Goal: Transaction & Acquisition: Purchase product/service

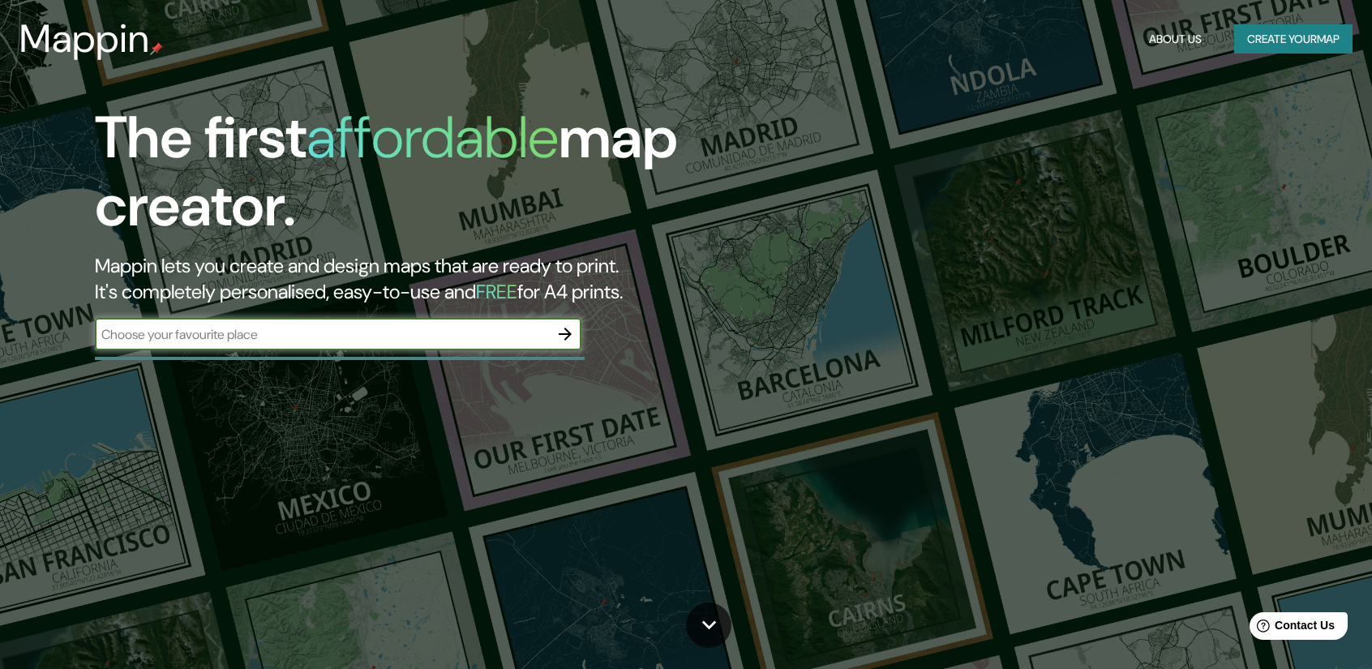
click at [389, 342] on input "text" at bounding box center [322, 334] width 454 height 19
type input "mar del plata"
click at [574, 335] on icon "button" at bounding box center [565, 333] width 19 height 19
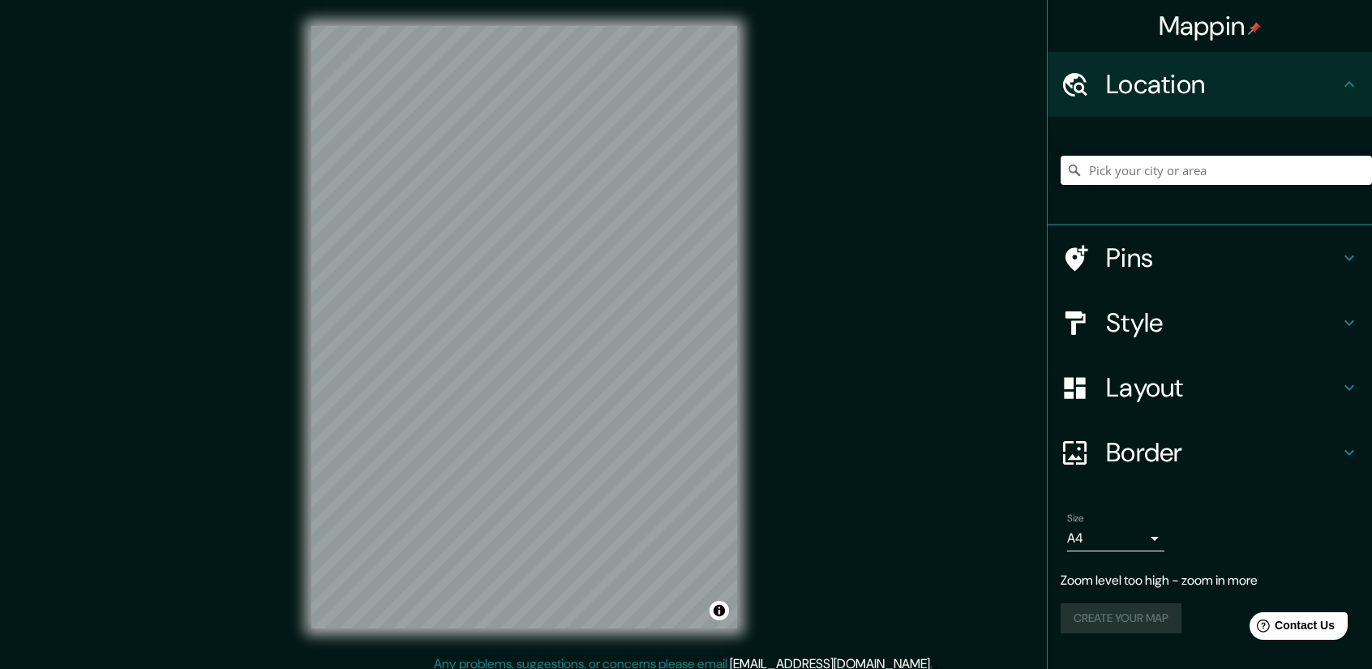
click at [1223, 173] on input "Pick your city or area" at bounding box center [1216, 170] width 311 height 29
click at [1169, 155] on div at bounding box center [1216, 170] width 311 height 81
click at [1180, 161] on input "Pick your city or area" at bounding box center [1216, 170] width 311 height 29
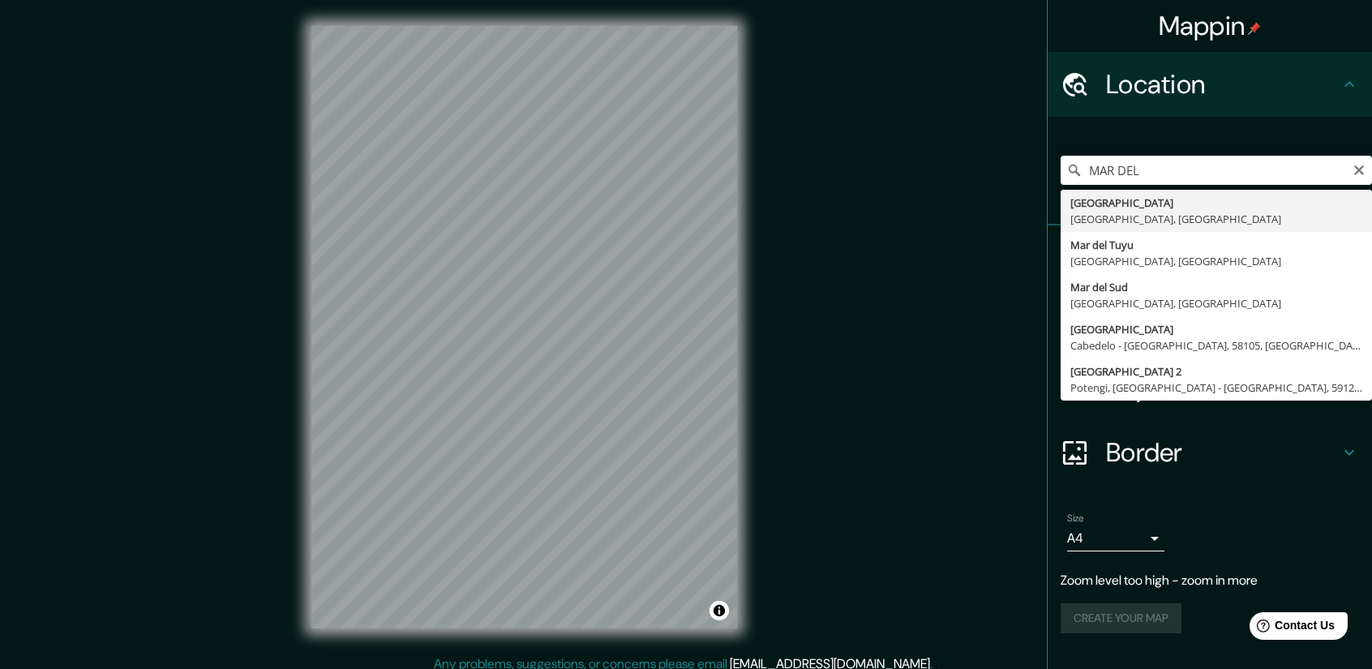
type input "[GEOGRAPHIC_DATA], [GEOGRAPHIC_DATA], [GEOGRAPHIC_DATA]"
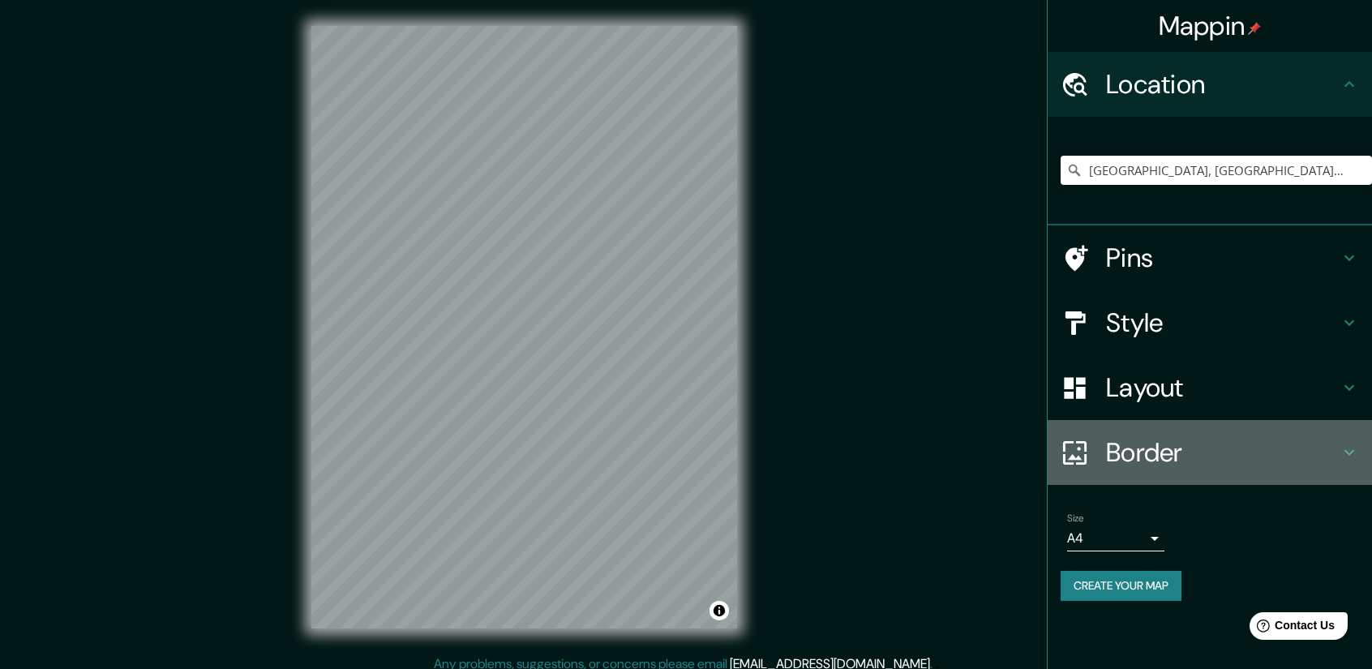
click at [1239, 448] on h4 "Border" at bounding box center [1223, 452] width 234 height 32
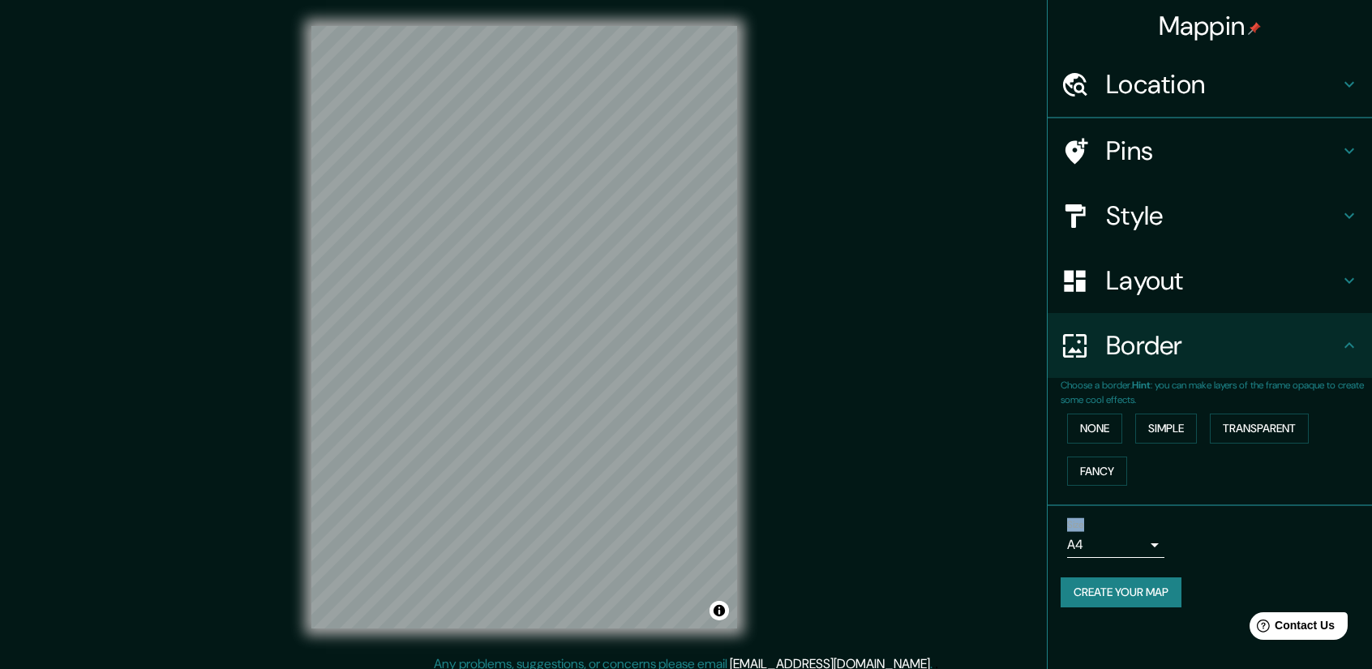
click at [1239, 448] on div "None Simple Transparent Fancy" at bounding box center [1216, 449] width 311 height 85
click at [1218, 207] on h4 "Style" at bounding box center [1223, 216] width 234 height 32
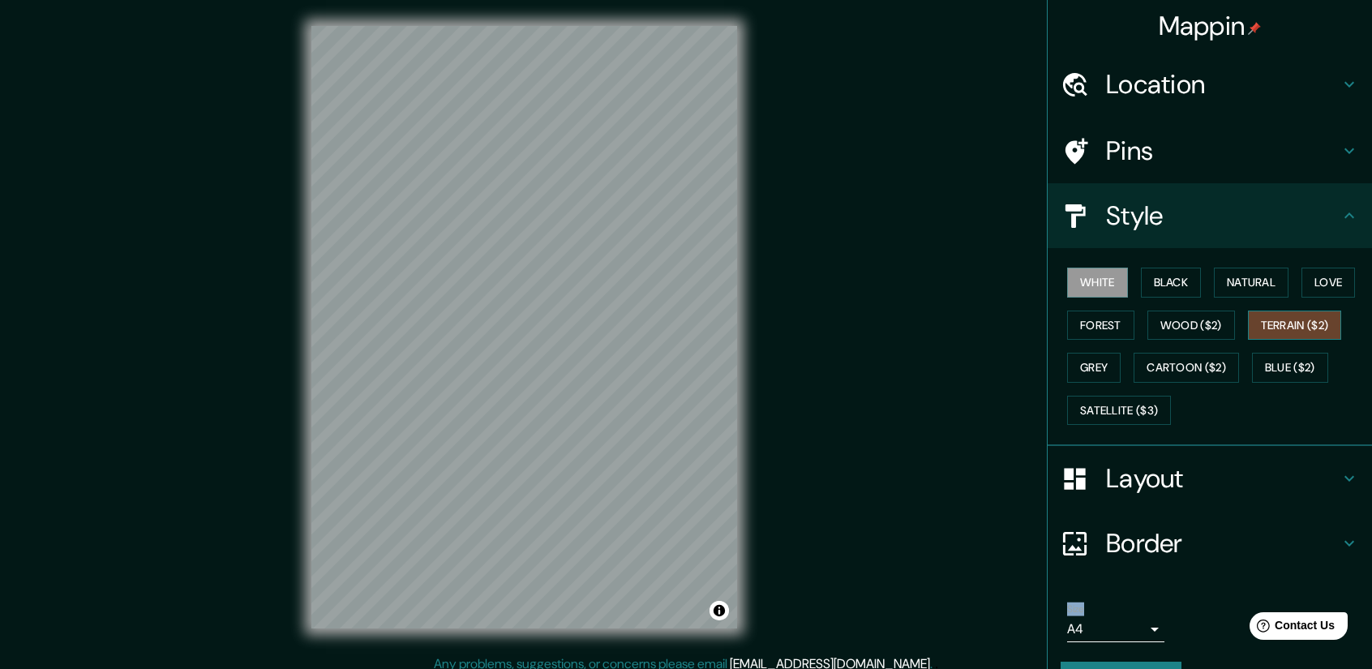
click at [1295, 320] on button "Terrain ($2)" at bounding box center [1295, 326] width 94 height 30
click at [1217, 365] on button "Cartoon ($2)" at bounding box center [1186, 368] width 105 height 30
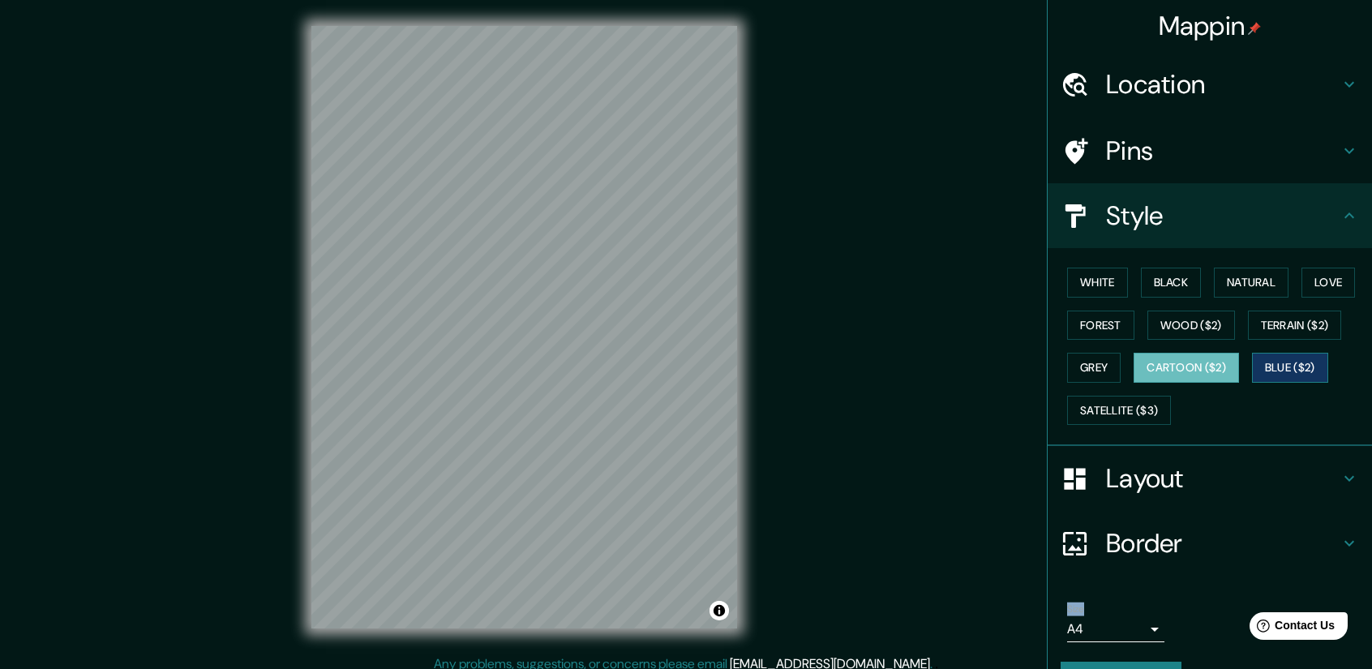
click at [1269, 369] on button "Blue ($2)" at bounding box center [1290, 368] width 76 height 30
click at [1186, 332] on button "Wood ($2)" at bounding box center [1192, 326] width 88 height 30
click at [1134, 361] on button "Cartoon ($2)" at bounding box center [1186, 368] width 105 height 30
click at [1087, 366] on button "Grey" at bounding box center [1094, 368] width 54 height 30
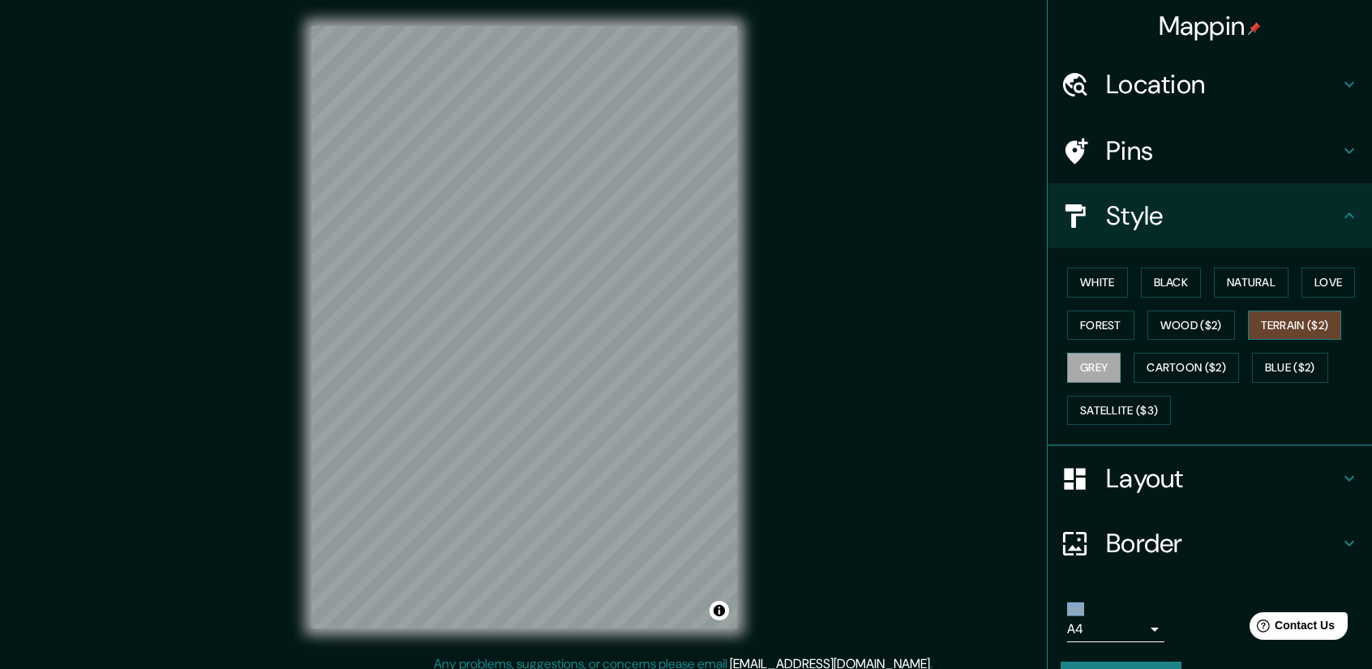
click at [1252, 321] on button "Terrain ($2)" at bounding box center [1295, 326] width 94 height 30
click at [1071, 274] on button "White" at bounding box center [1097, 283] width 61 height 30
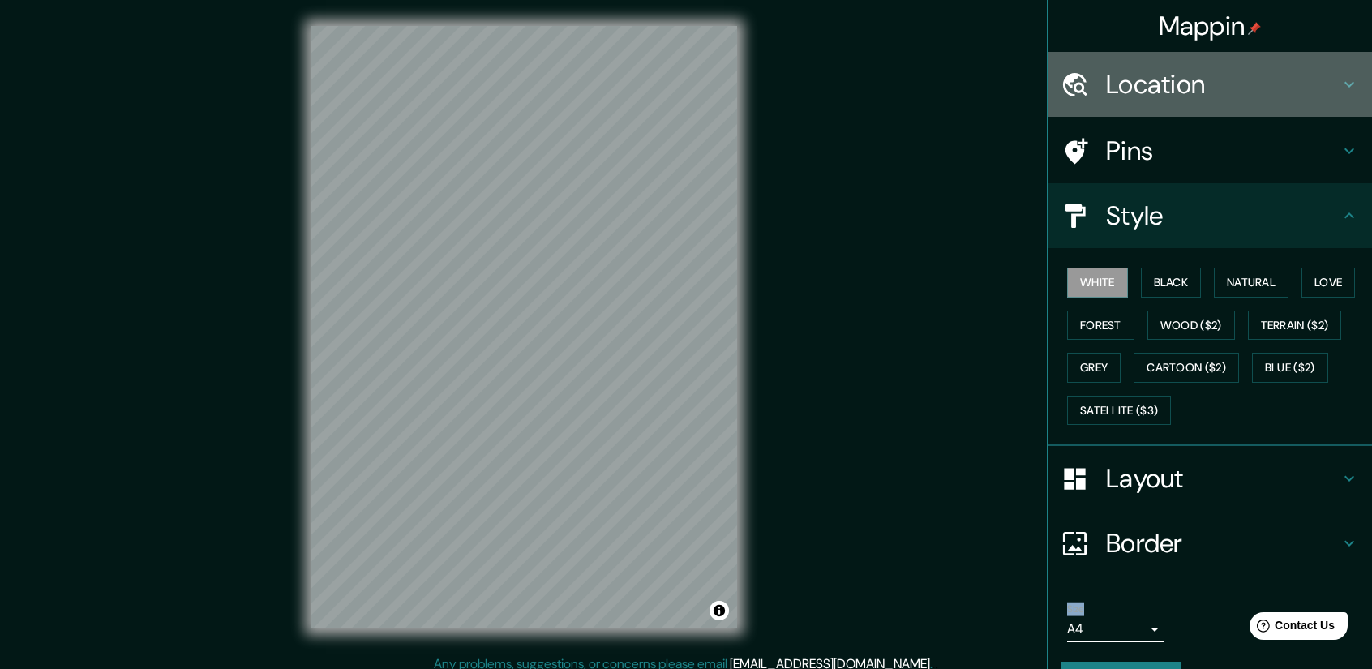
click at [1179, 84] on h4 "Location" at bounding box center [1223, 84] width 234 height 32
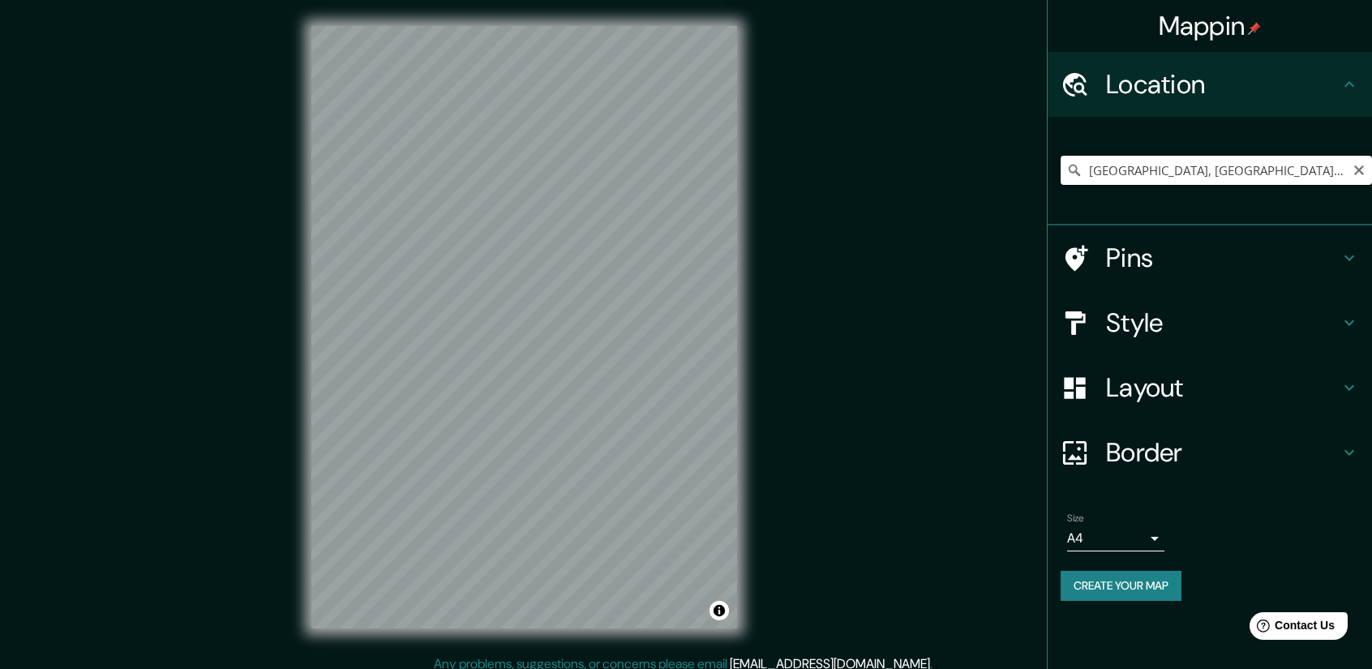
click at [1293, 178] on input "[GEOGRAPHIC_DATA], [GEOGRAPHIC_DATA], [GEOGRAPHIC_DATA]" at bounding box center [1216, 170] width 311 height 29
click at [1256, 320] on h4 "Style" at bounding box center [1223, 323] width 234 height 32
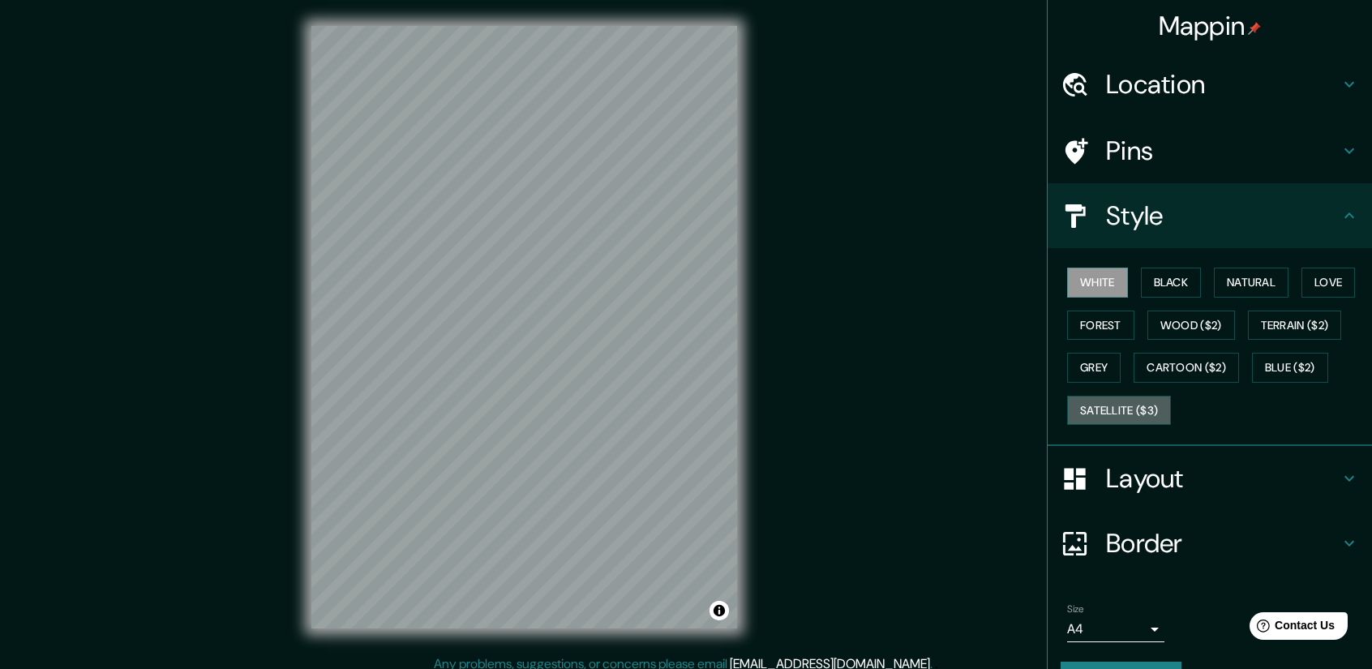
drag, startPoint x: 1110, startPoint y: 410, endPoint x: 1038, endPoint y: 373, distance: 81.3
click at [1111, 410] on button "Satellite ($3)" at bounding box center [1119, 411] width 104 height 30
click at [852, 385] on div "Mappin Location [GEOGRAPHIC_DATA], [GEOGRAPHIC_DATA], [GEOGRAPHIC_DATA] Pins St…" at bounding box center [686, 340] width 1372 height 681
click at [814, 356] on div "Mappin Location [GEOGRAPHIC_DATA], [GEOGRAPHIC_DATA], [GEOGRAPHIC_DATA] Pins St…" at bounding box center [686, 340] width 1372 height 681
click at [1097, 284] on button "White" at bounding box center [1097, 283] width 61 height 30
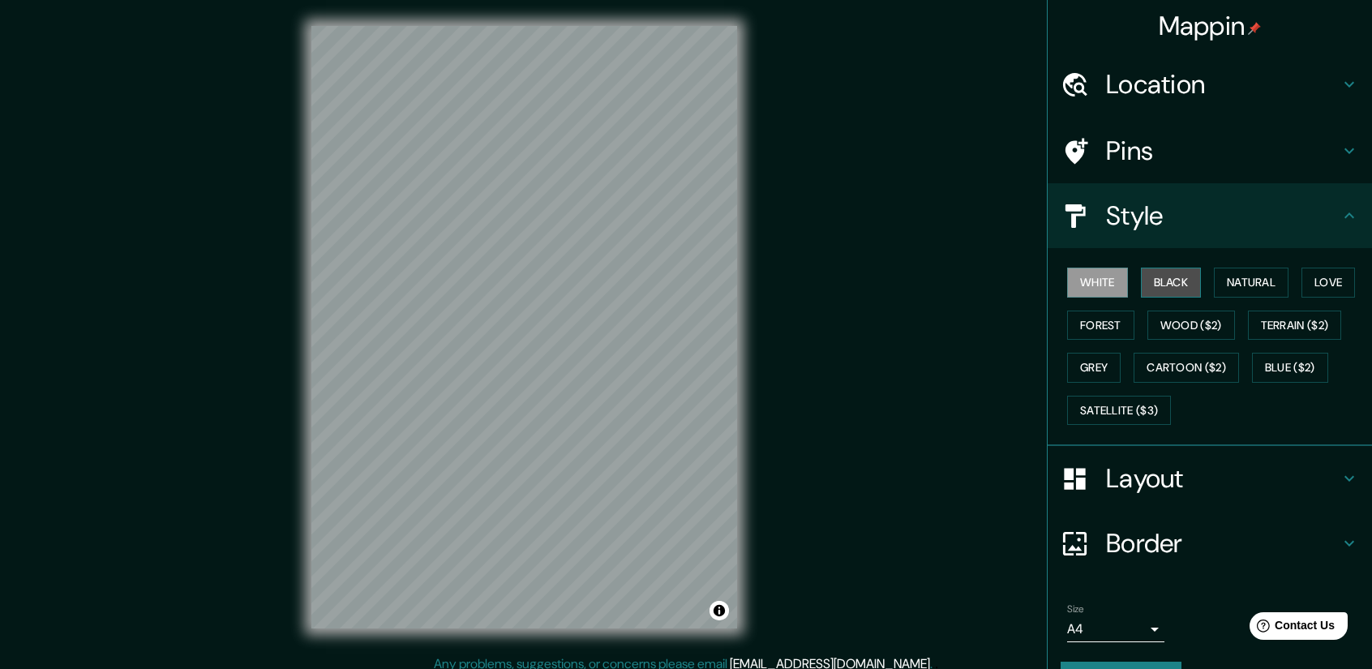
click at [1183, 274] on button "Black" at bounding box center [1171, 283] width 61 height 30
click at [1246, 275] on button "Natural" at bounding box center [1251, 283] width 75 height 30
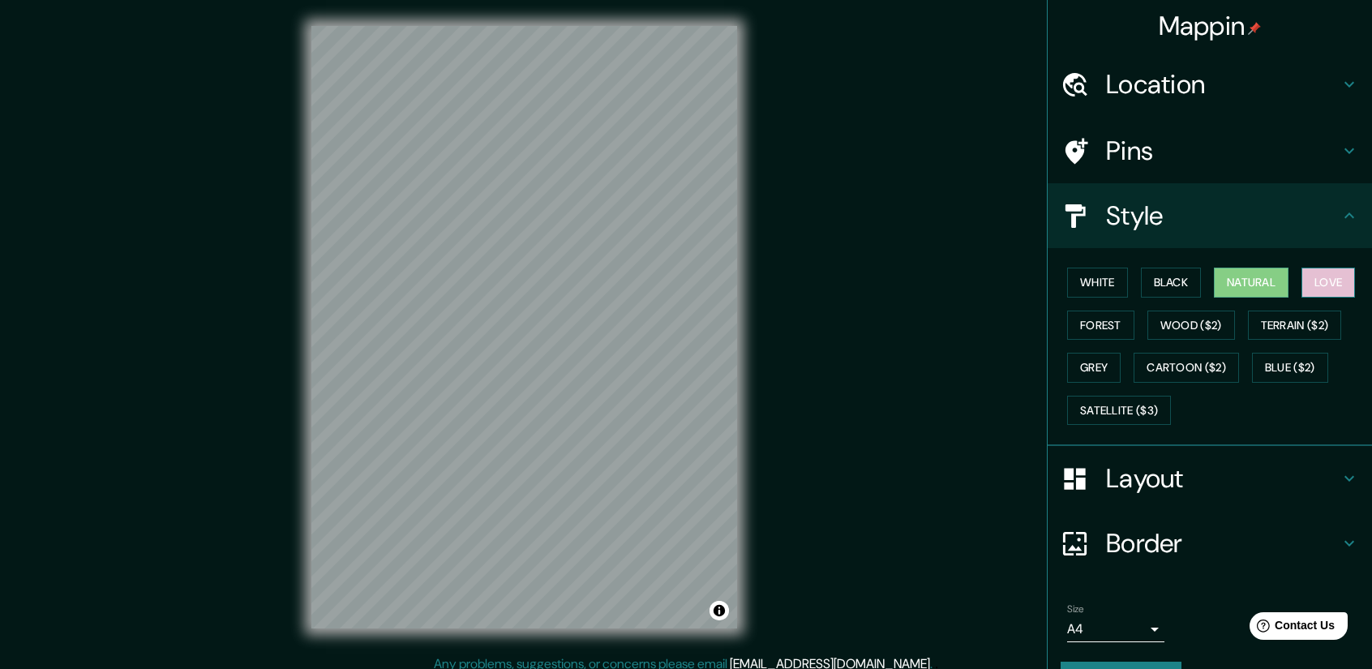
click at [1312, 278] on button "Love" at bounding box center [1329, 283] width 54 height 30
click at [1092, 320] on button "Forest" at bounding box center [1100, 326] width 67 height 30
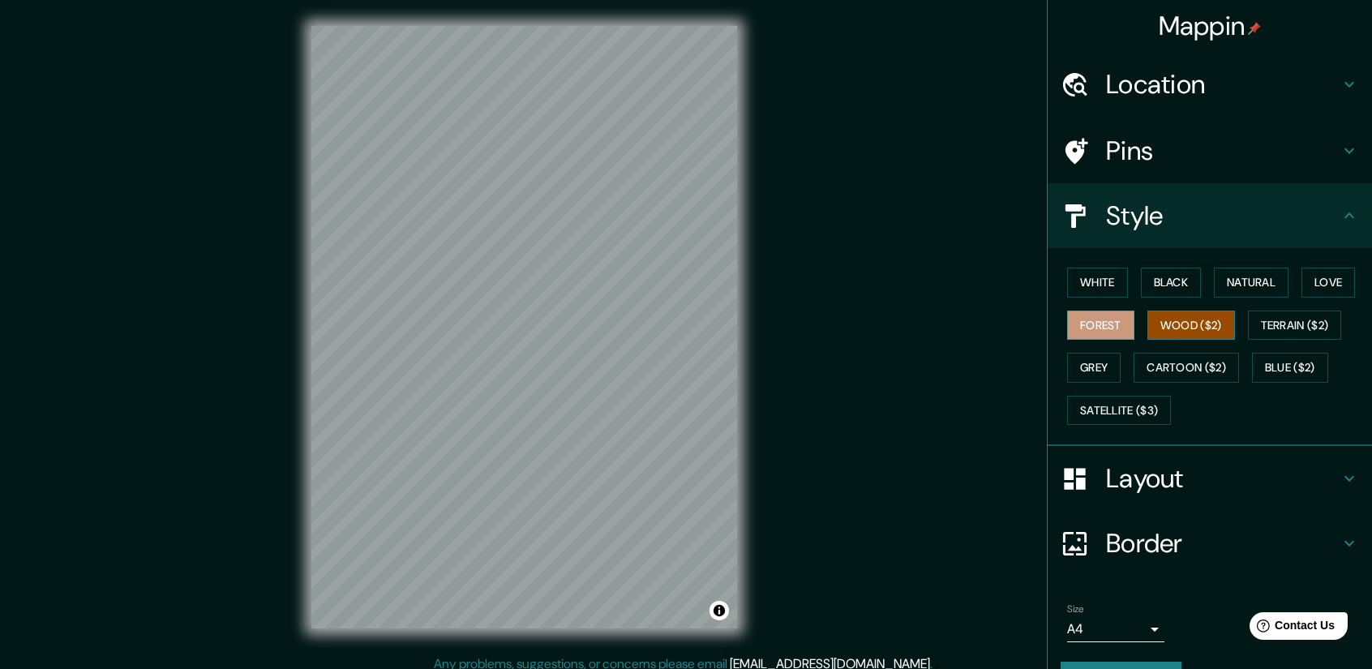
click at [1193, 317] on button "Wood ($2)" at bounding box center [1192, 326] width 88 height 30
click at [1267, 330] on button "Terrain ($2)" at bounding box center [1295, 326] width 94 height 30
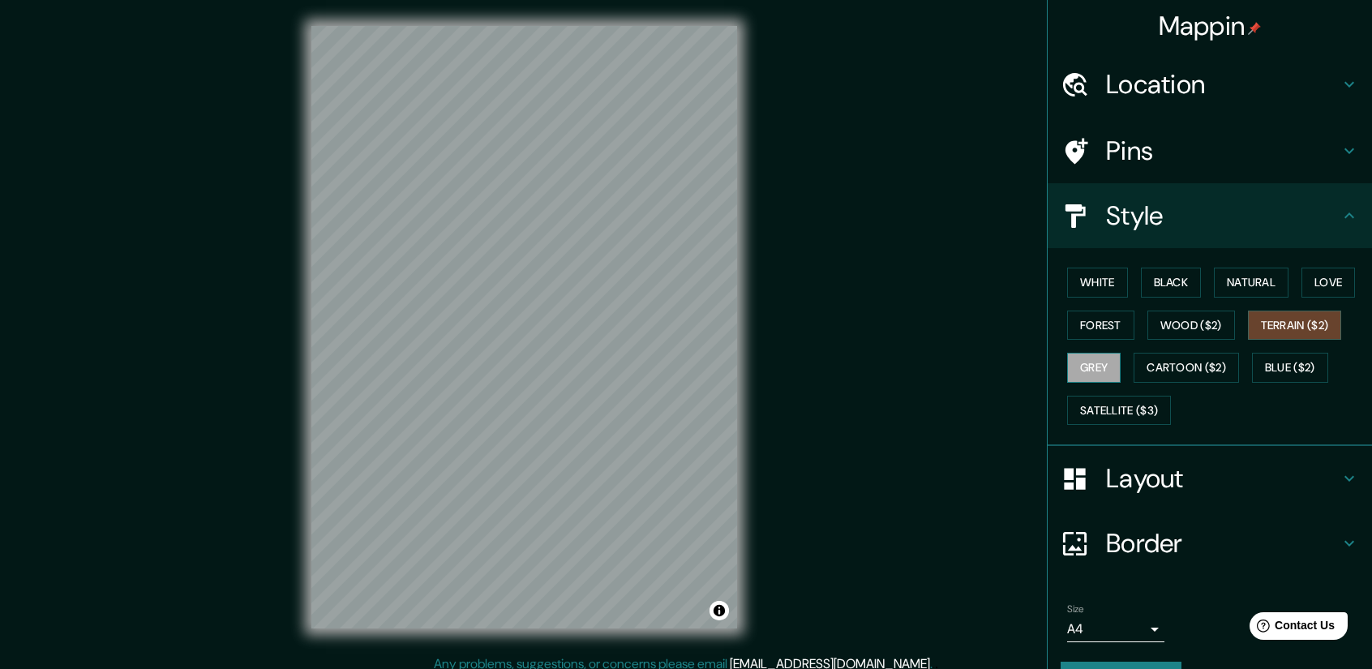
click at [1073, 362] on button "Grey" at bounding box center [1094, 368] width 54 height 30
click at [1160, 364] on button "Cartoon ($2)" at bounding box center [1186, 368] width 105 height 30
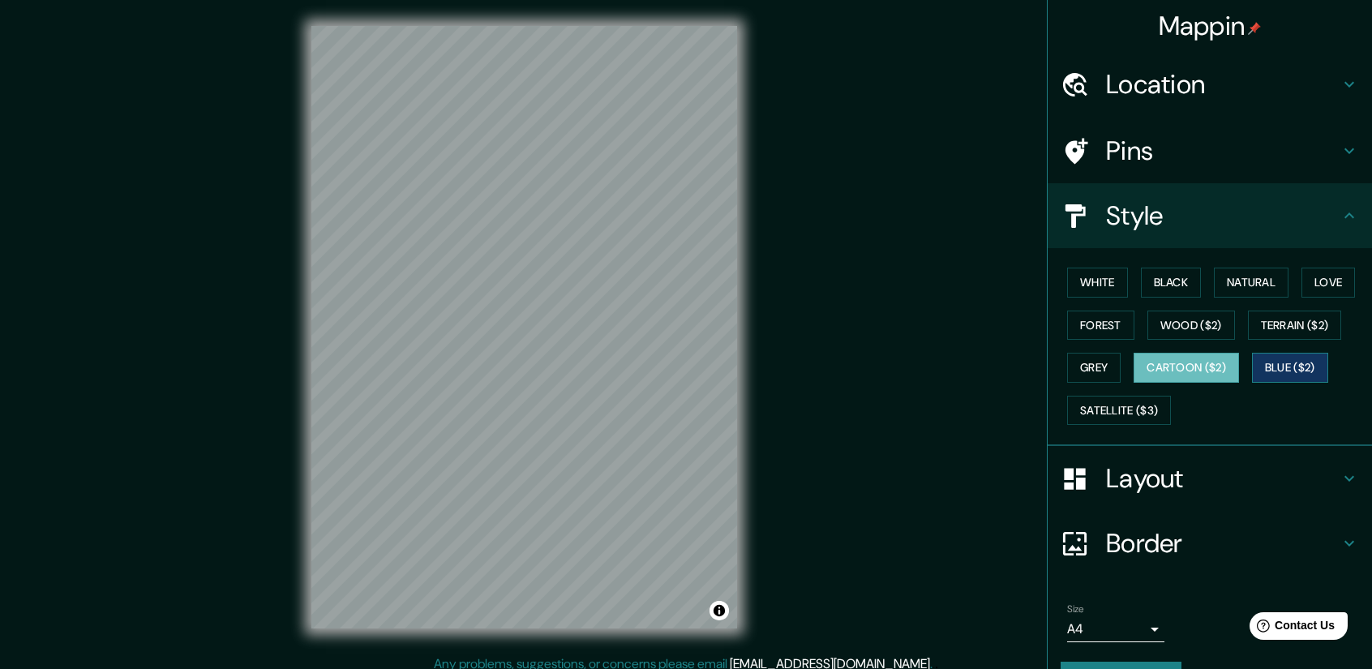
click at [1296, 369] on button "Blue ($2)" at bounding box center [1290, 368] width 76 height 30
click at [1105, 330] on button "Forest" at bounding box center [1100, 326] width 67 height 30
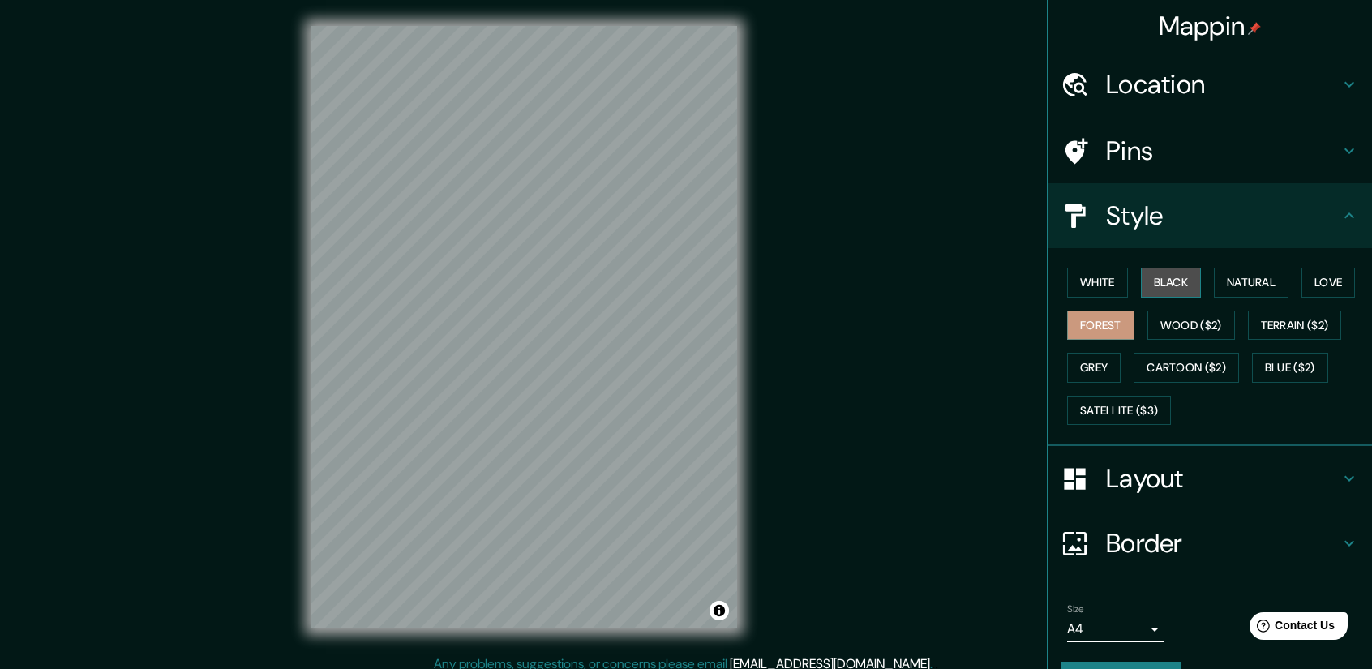
click at [1162, 282] on button "Black" at bounding box center [1171, 283] width 61 height 30
click at [1291, 368] on button "Blue ($2)" at bounding box center [1290, 368] width 76 height 30
click at [1153, 279] on button "Black" at bounding box center [1171, 283] width 61 height 30
click at [1095, 287] on button "White" at bounding box center [1097, 283] width 61 height 30
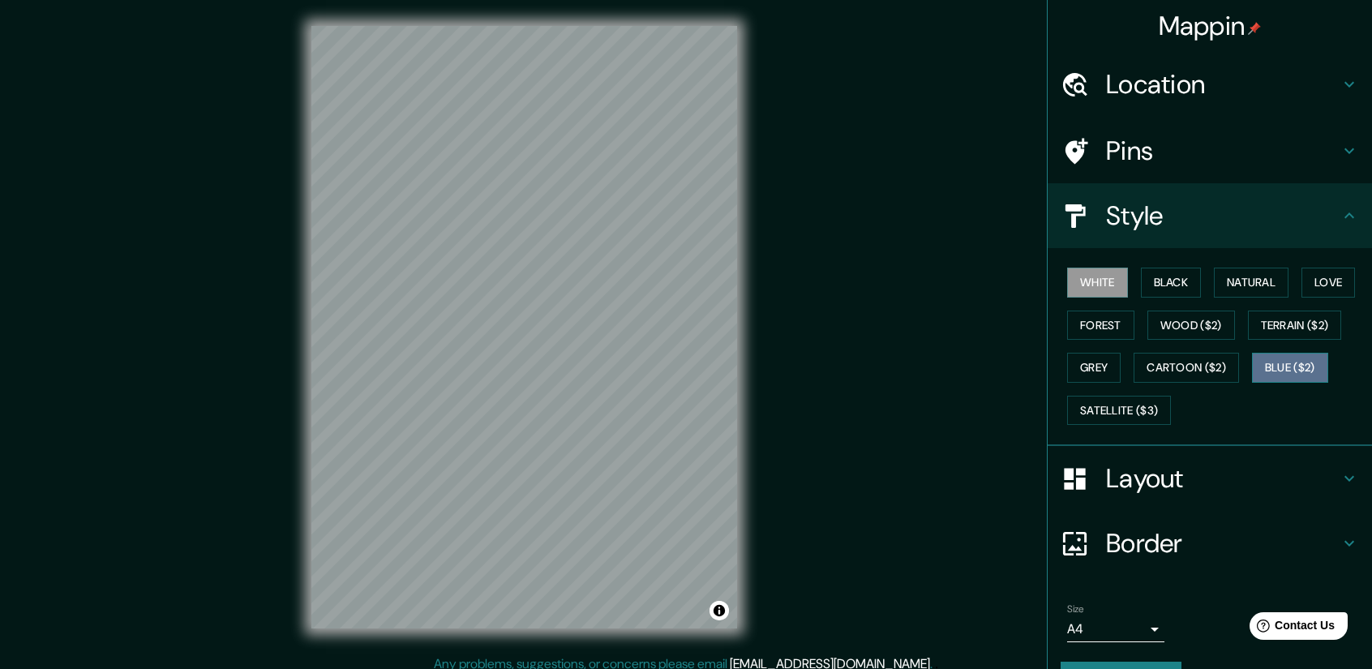
click at [1290, 360] on button "Blue ($2)" at bounding box center [1290, 368] width 76 height 30
click at [1100, 283] on button "White" at bounding box center [1097, 283] width 61 height 30
click at [1292, 364] on button "Blue ($2)" at bounding box center [1290, 368] width 76 height 30
click at [1097, 288] on button "White" at bounding box center [1097, 283] width 61 height 30
